Goal: Contribute content: Contribute content

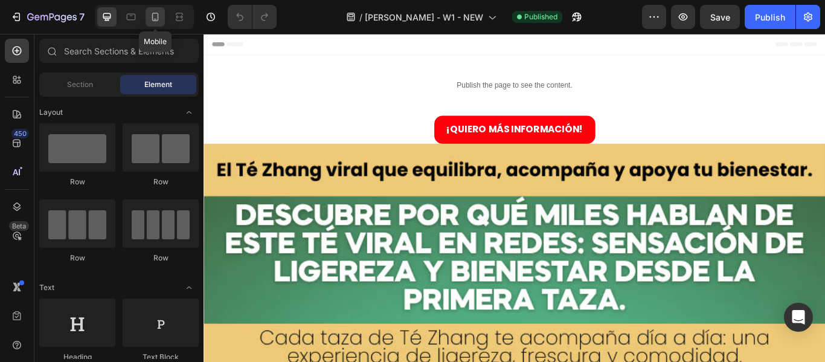
click at [159, 16] on icon at bounding box center [155, 17] width 12 height 12
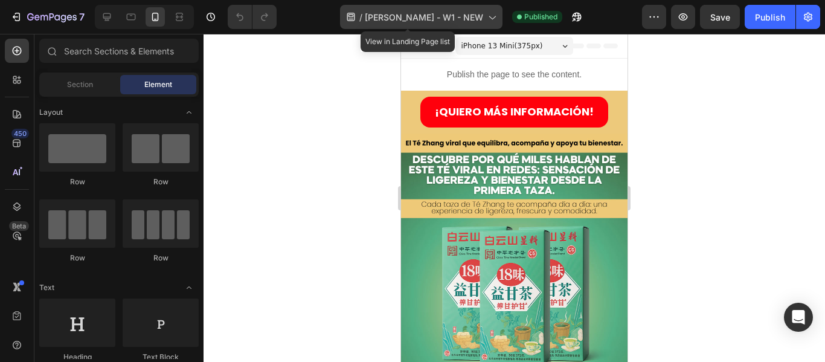
click at [465, 16] on span "TE ZHANG - W1 - NEW" at bounding box center [424, 17] width 118 height 13
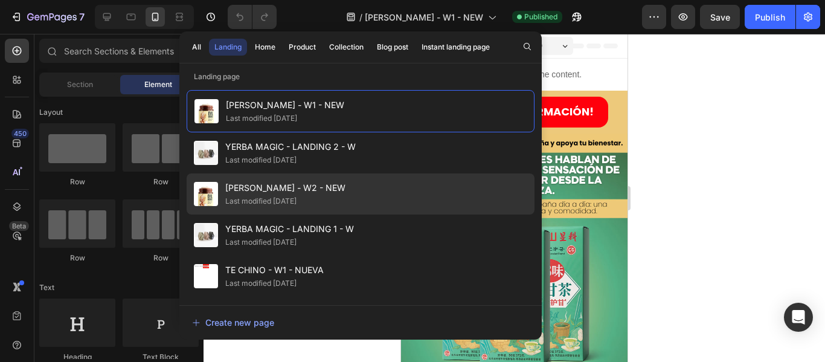
click at [341, 214] on div "TE ZHANG - W2 - NEW Last modified 2 days ago" at bounding box center [361, 234] width 348 height 41
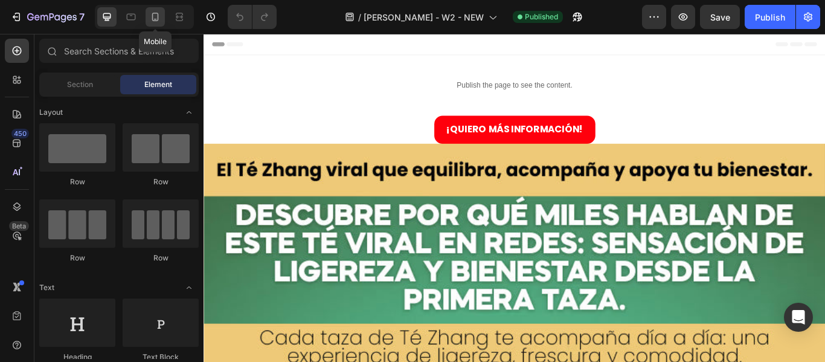
click at [158, 18] on icon at bounding box center [155, 17] width 7 height 8
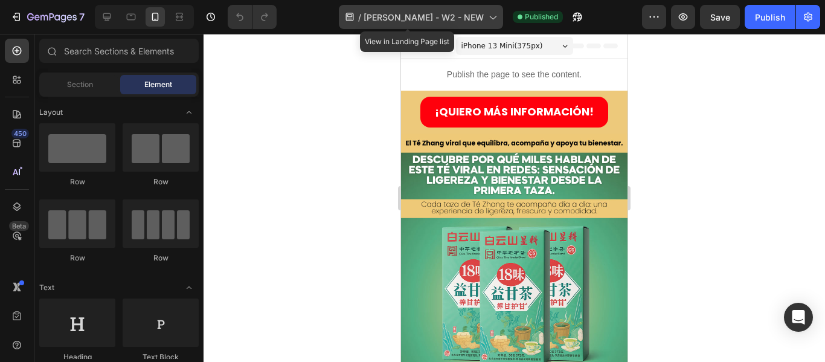
click at [436, 15] on span "TE ZHANG - W2 - NEW" at bounding box center [424, 17] width 120 height 13
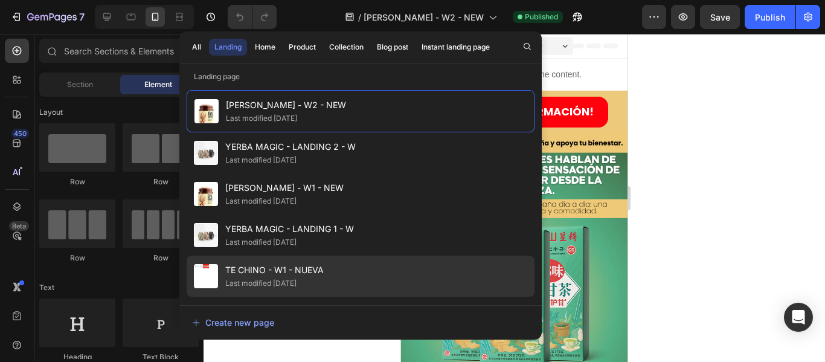
click at [314, 275] on span "TE CHINO - W1 - NUEVA" at bounding box center [274, 270] width 98 height 14
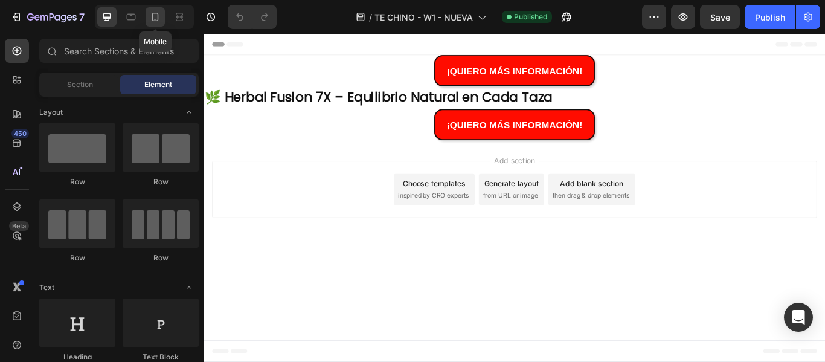
click at [155, 11] on icon at bounding box center [155, 17] width 12 height 12
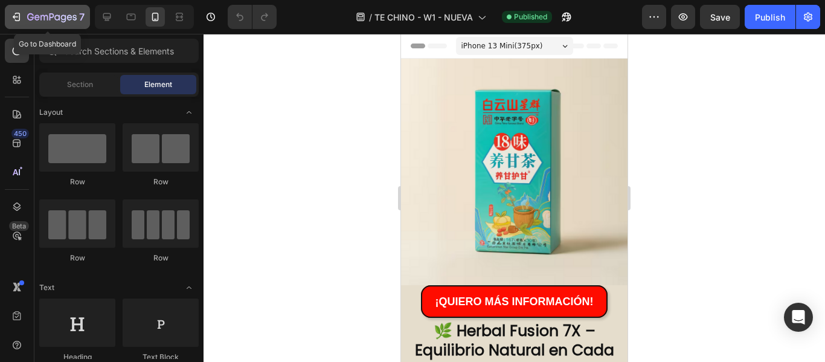
click at [15, 16] on icon "button" at bounding box center [16, 17] width 12 height 12
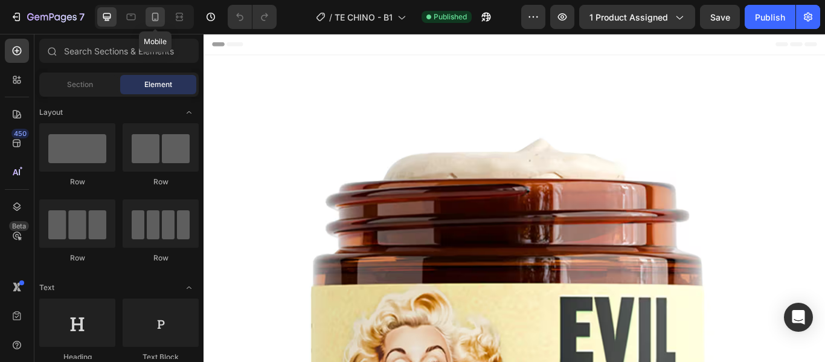
click at [154, 14] on icon at bounding box center [155, 17] width 12 height 12
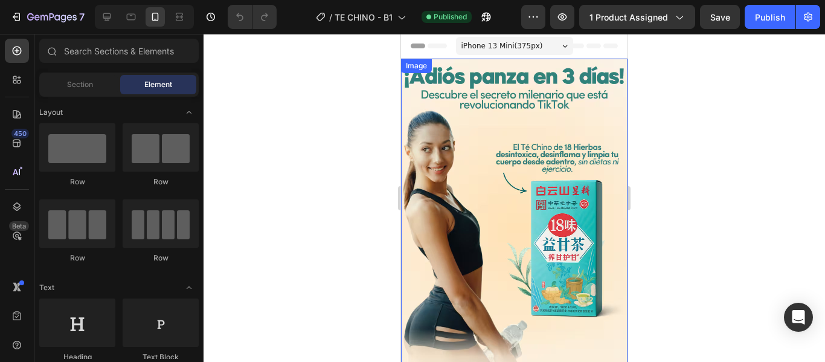
click at [500, 184] on img at bounding box center [514, 229] width 227 height 340
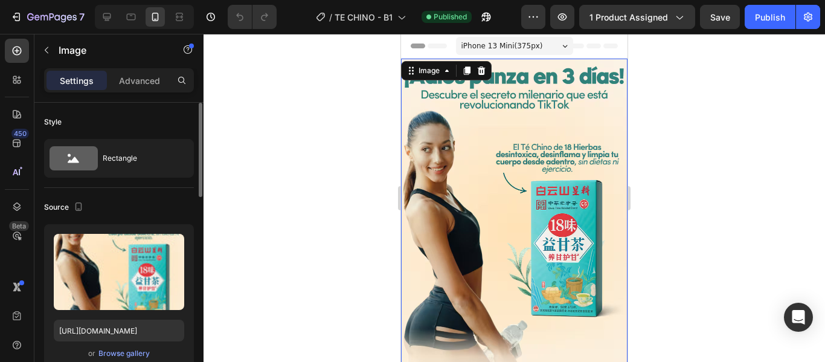
click at [114, 342] on div "Upload Image [URL][DOMAIN_NAME] or Browse gallery" at bounding box center [119, 297] width 150 height 146
click at [118, 336] on input "[URL][DOMAIN_NAME]" at bounding box center [119, 331] width 130 height 22
paste input "767/6002/3295/files/1.png?v=175627697"
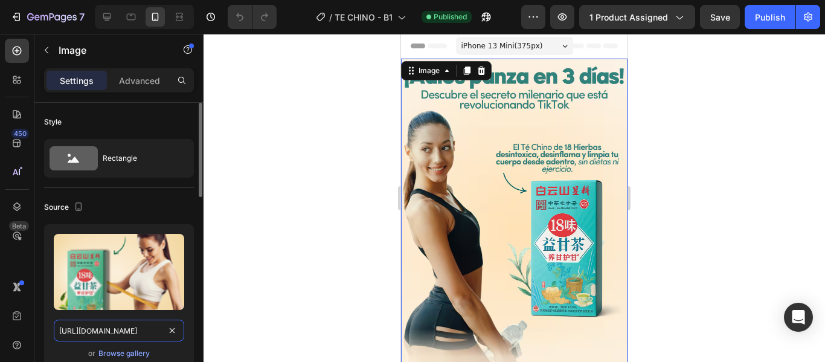
scroll to position [0, 161]
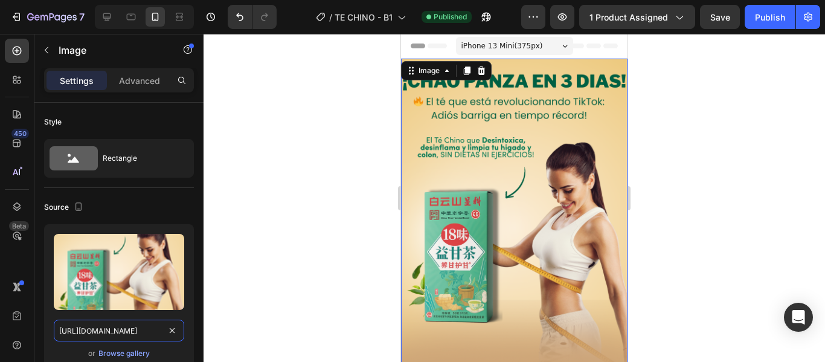
type input "[URL][DOMAIN_NAME]"
click at [655, 174] on div at bounding box center [515, 198] width 622 height 328
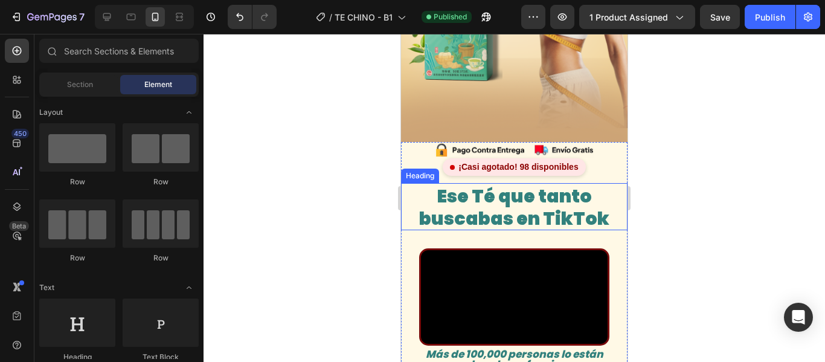
scroll to position [181, 0]
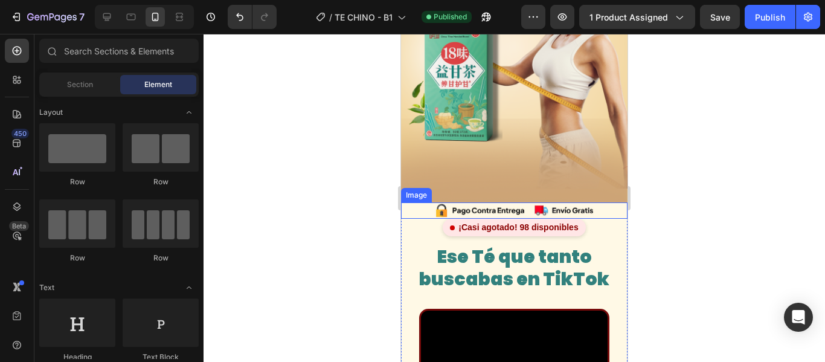
click at [603, 202] on img at bounding box center [514, 210] width 227 height 17
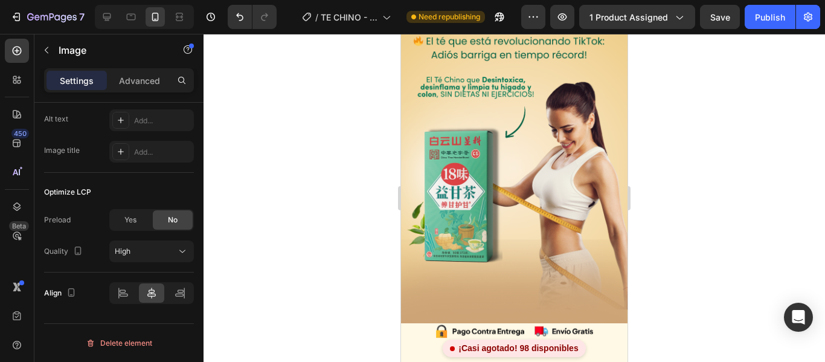
scroll to position [0, 0]
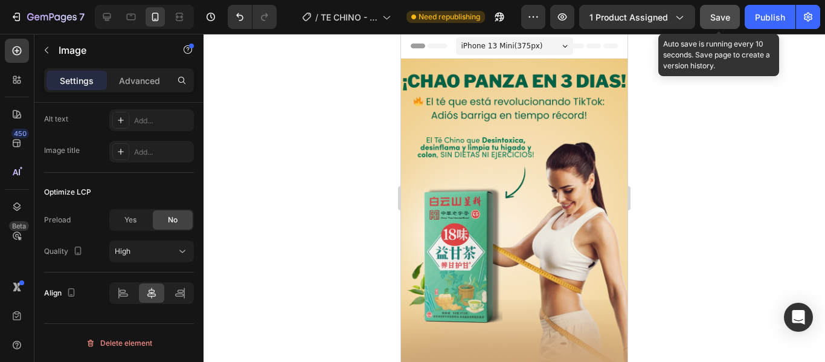
click at [720, 21] on span "Save" at bounding box center [720, 17] width 20 height 10
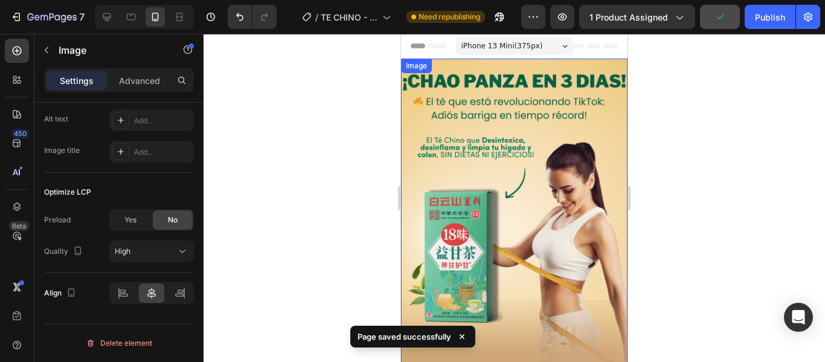
scroll to position [121, 0]
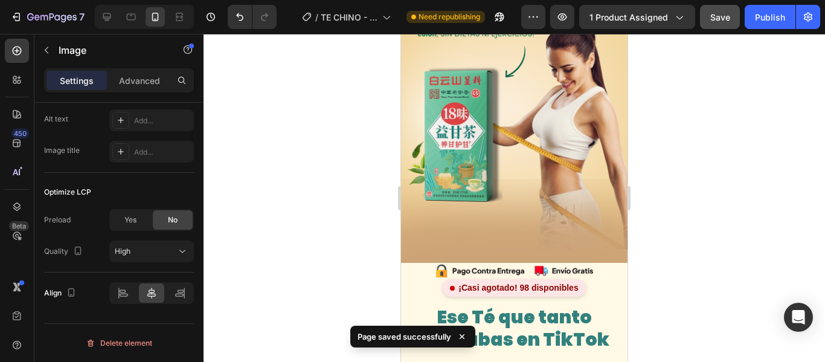
click at [423, 263] on img at bounding box center [514, 271] width 227 height 17
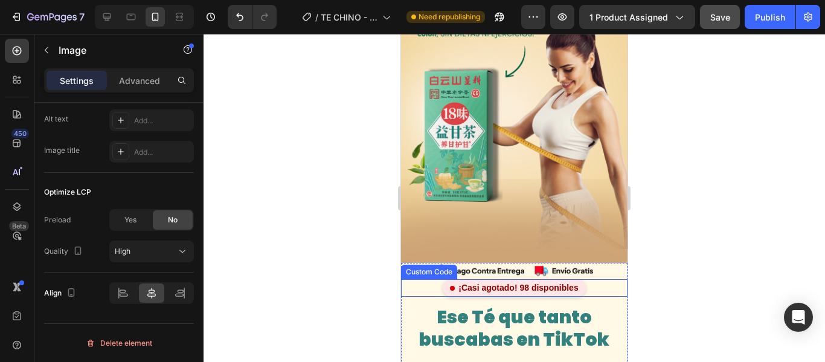
click at [602, 279] on div "¡Casi agotado! 98 disponibles" at bounding box center [514, 288] width 227 height 18
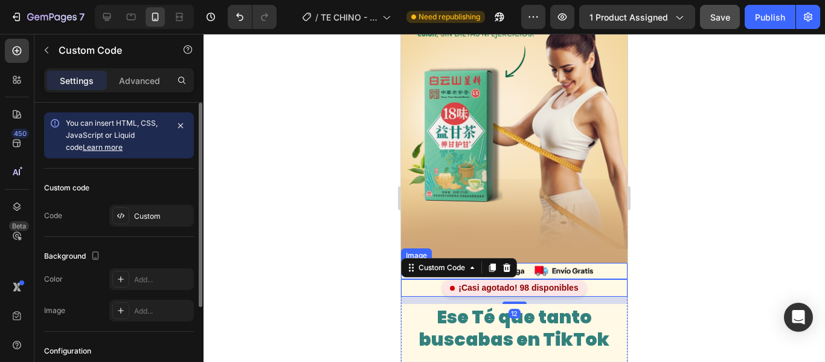
click at [605, 263] on img at bounding box center [514, 271] width 227 height 17
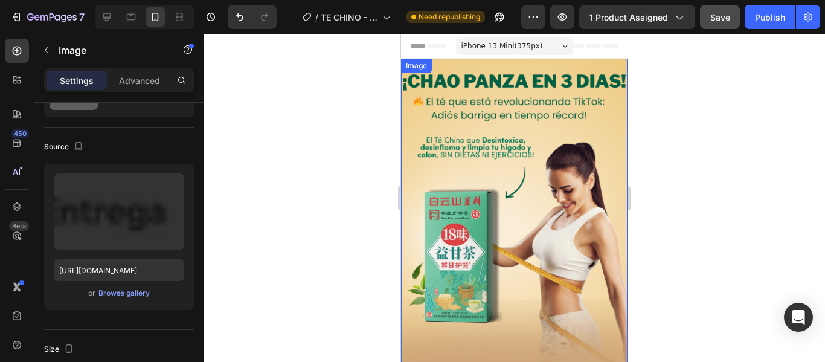
click at [604, 64] on img at bounding box center [514, 229] width 227 height 340
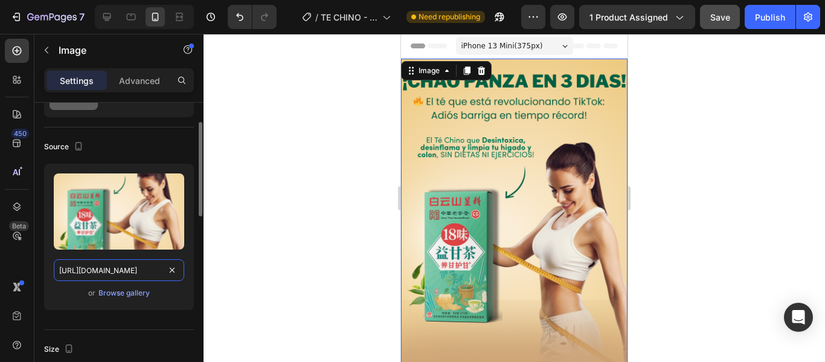
click at [138, 268] on input "[URL][DOMAIN_NAME]" at bounding box center [119, 270] width 130 height 22
paste input "avif?v=17562791"
type input "[URL][DOMAIN_NAME]"
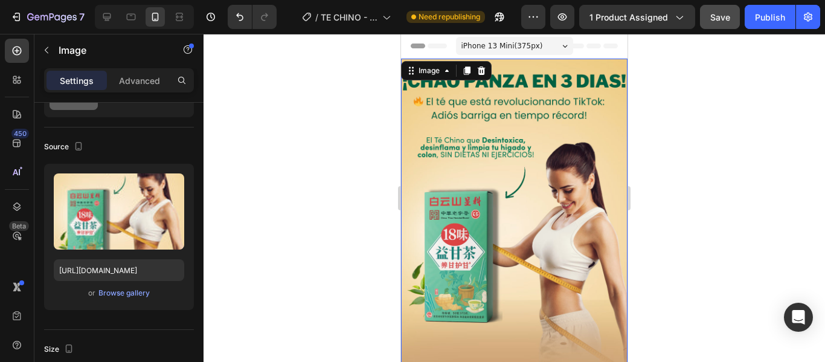
click at [211, 260] on div at bounding box center [515, 198] width 622 height 328
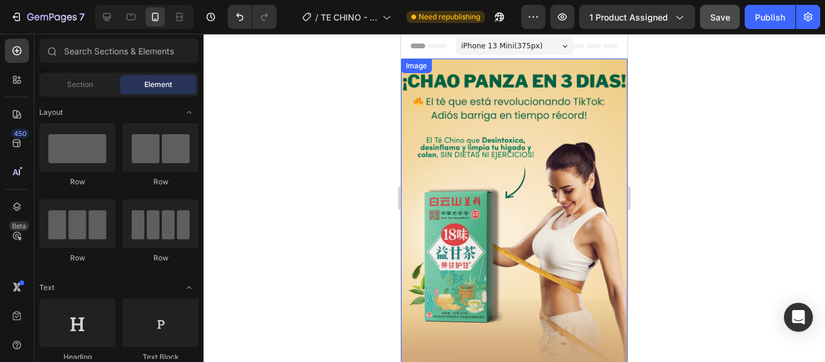
click at [556, 153] on img at bounding box center [514, 229] width 227 height 340
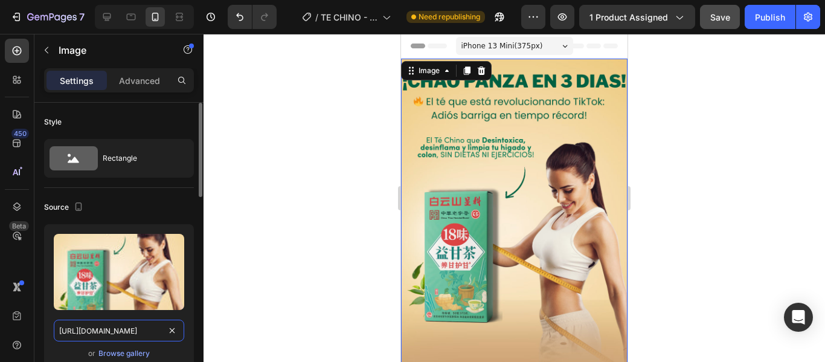
click at [153, 331] on input "[URL][DOMAIN_NAME]" at bounding box center [119, 331] width 130 height 22
click at [270, 258] on div at bounding box center [515, 198] width 622 height 328
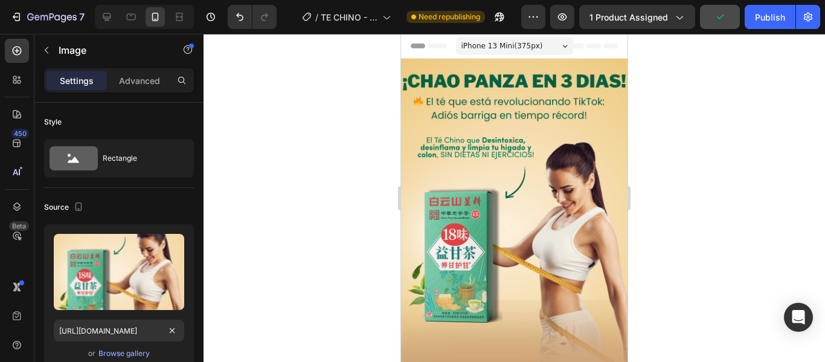
scroll to position [0, 0]
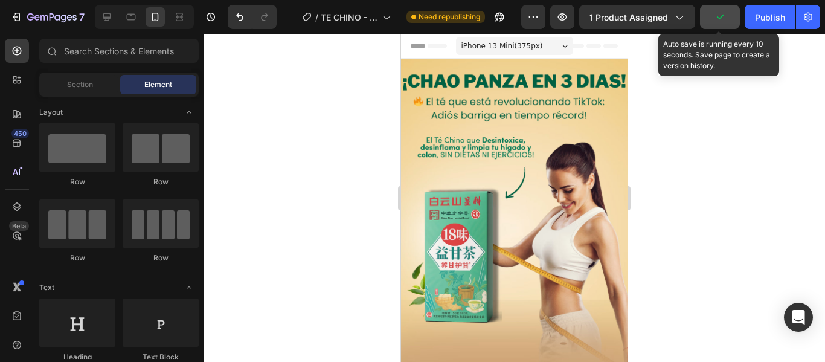
click at [725, 14] on icon "button" at bounding box center [720, 17] width 12 height 12
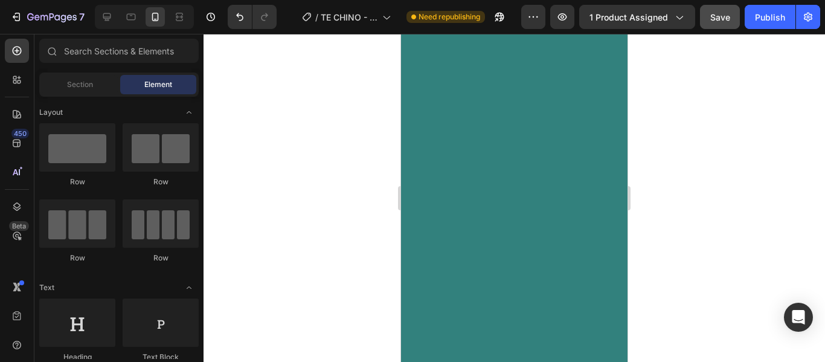
scroll to position [1692, 0]
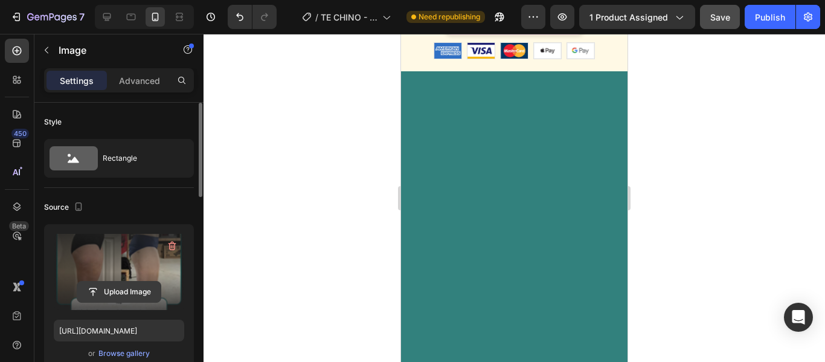
scroll to position [60, 0]
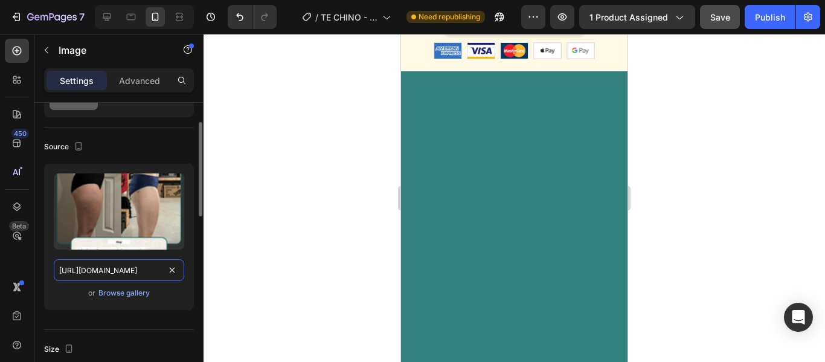
click at [94, 269] on input "[URL][DOMAIN_NAME]" at bounding box center [119, 270] width 130 height 22
click at [257, 194] on div at bounding box center [515, 198] width 622 height 328
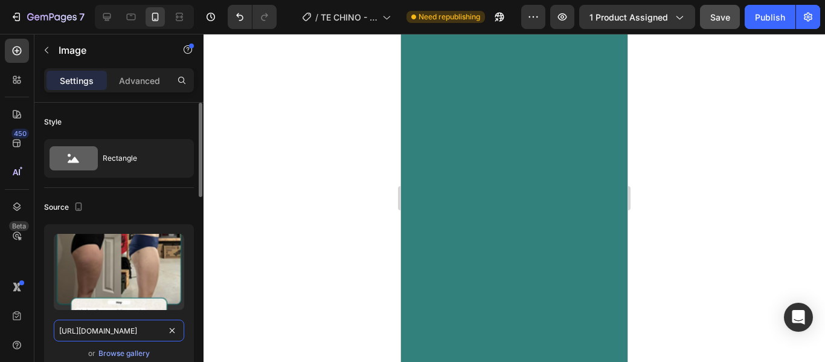
click at [150, 329] on input "[URL][DOMAIN_NAME]" at bounding box center [119, 331] width 130 height 22
paste input "767/6002/3295/files/2.avif?v=175627917"
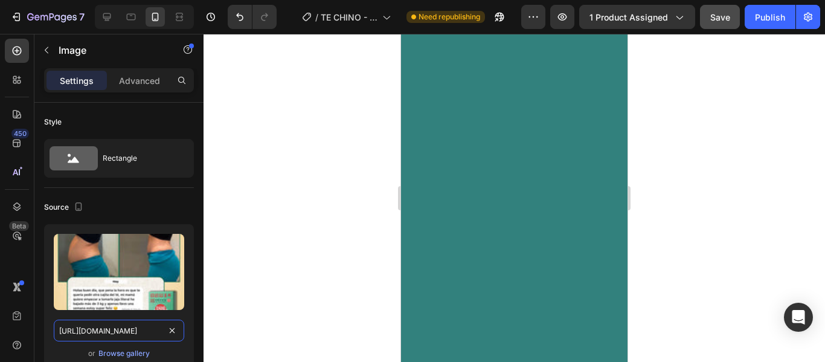
scroll to position [1692, 0]
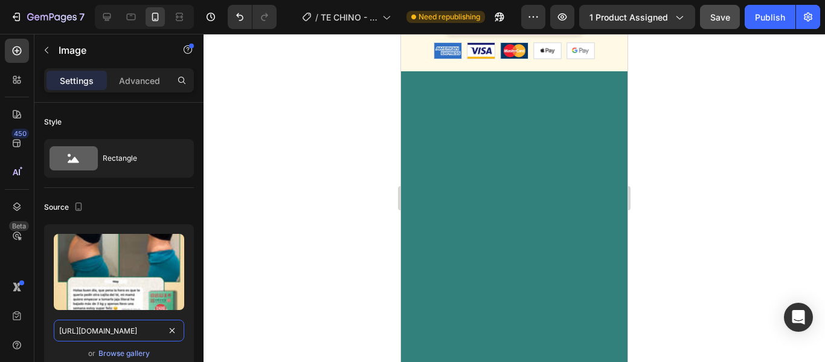
type input "[URL][DOMAIN_NAME]"
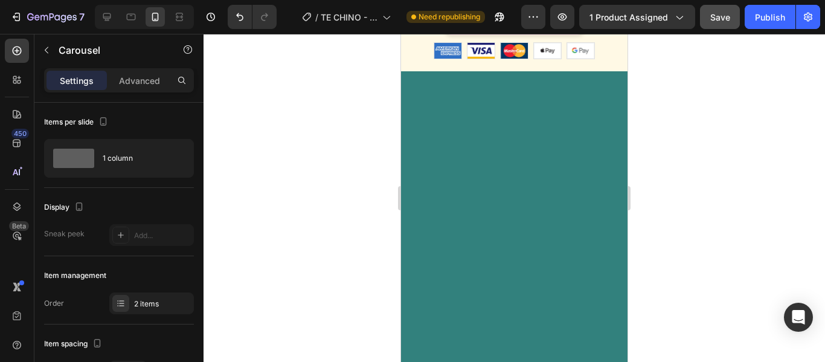
scroll to position [1752, 0]
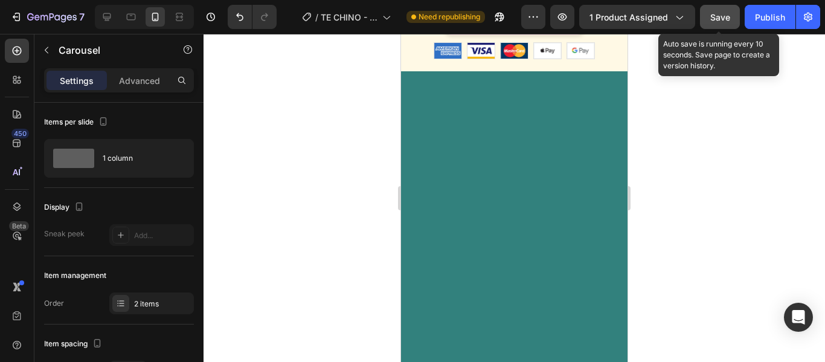
click at [721, 11] on div "Save" at bounding box center [720, 17] width 20 height 13
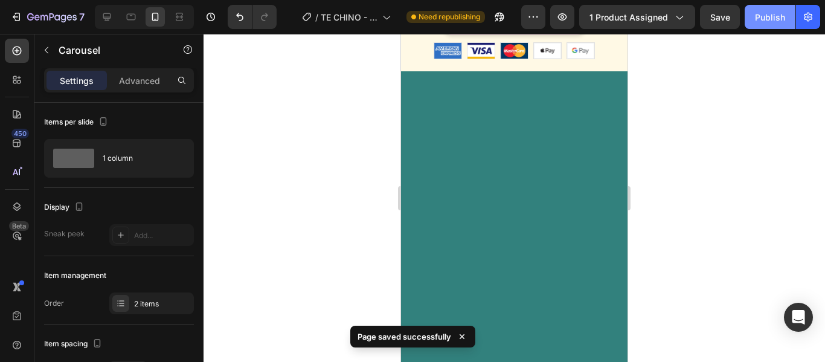
click at [762, 18] on div "Publish" at bounding box center [770, 17] width 30 height 13
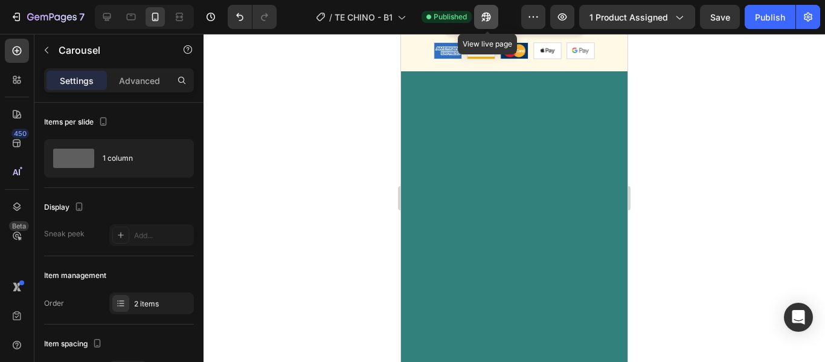
click at [492, 19] on icon "button" at bounding box center [486, 17] width 12 height 12
